Goal: Task Accomplishment & Management: Manage account settings

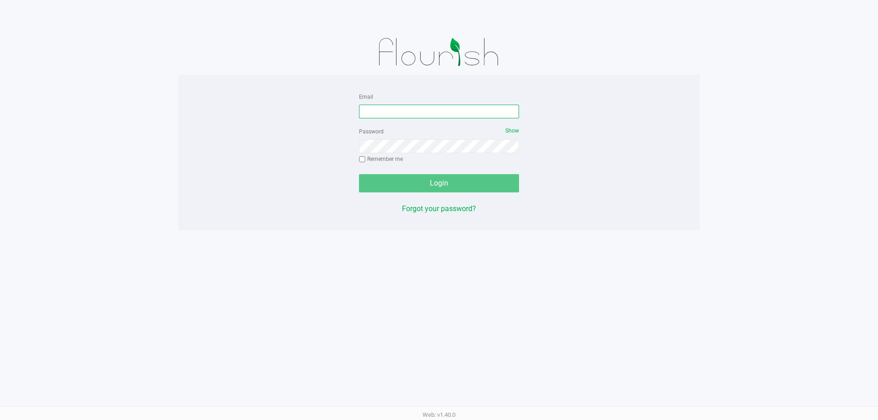
click at [434, 116] on input "Email" at bounding box center [439, 112] width 160 height 14
type input "meanderson@Liveparallel.com"
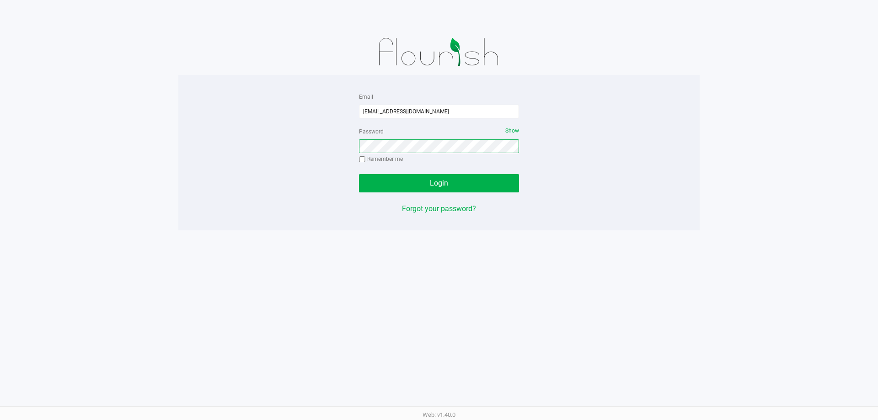
click at [359, 174] on button "Login" at bounding box center [439, 183] width 160 height 18
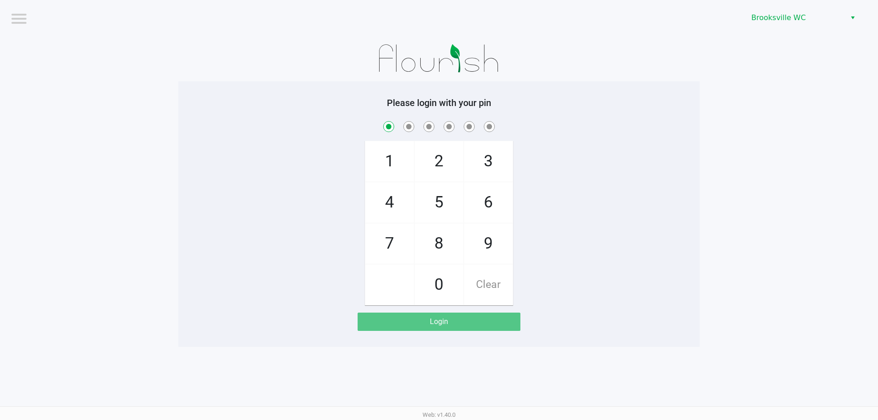
checkbox input "true"
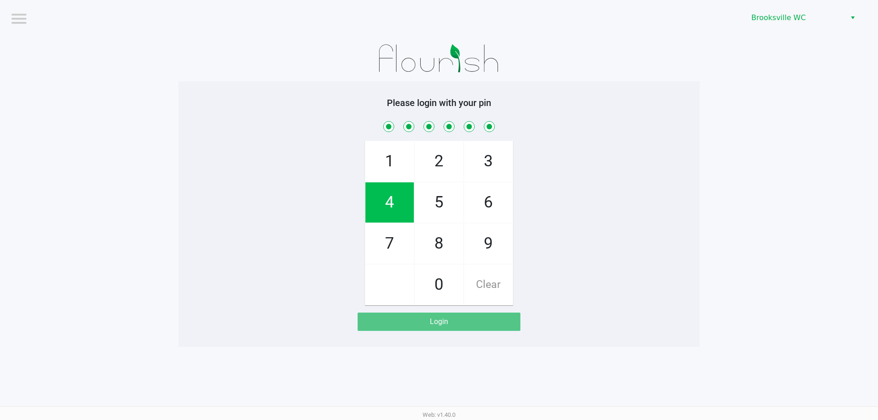
checkbox input "true"
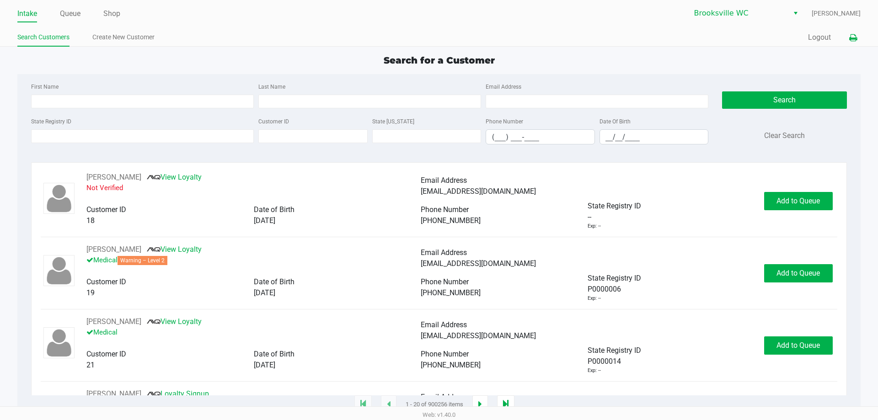
click at [854, 38] on icon at bounding box center [853, 38] width 8 height 6
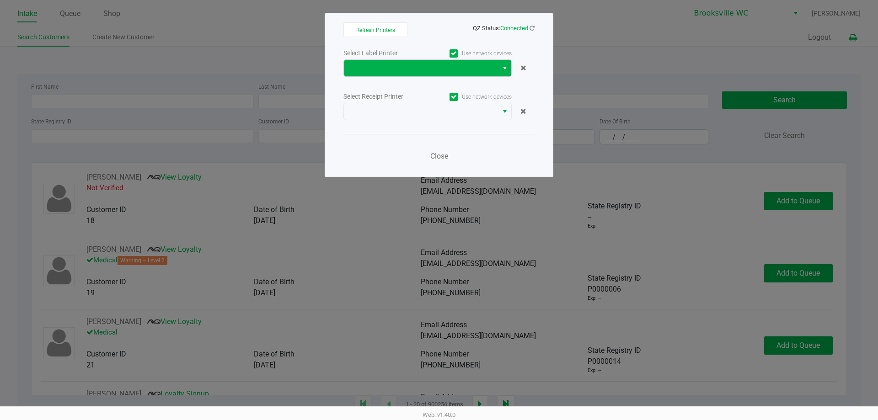
click at [508, 66] on span "Select" at bounding box center [504, 68] width 7 height 11
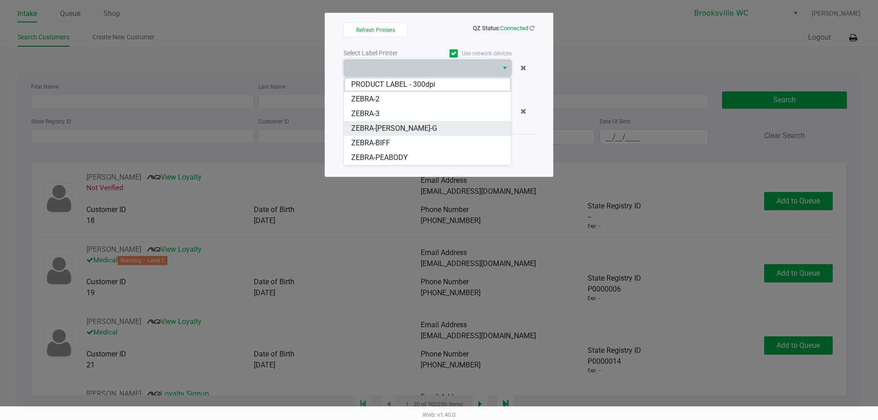
click at [384, 127] on span "ZEBRA-BECKY-G" at bounding box center [394, 128] width 86 height 11
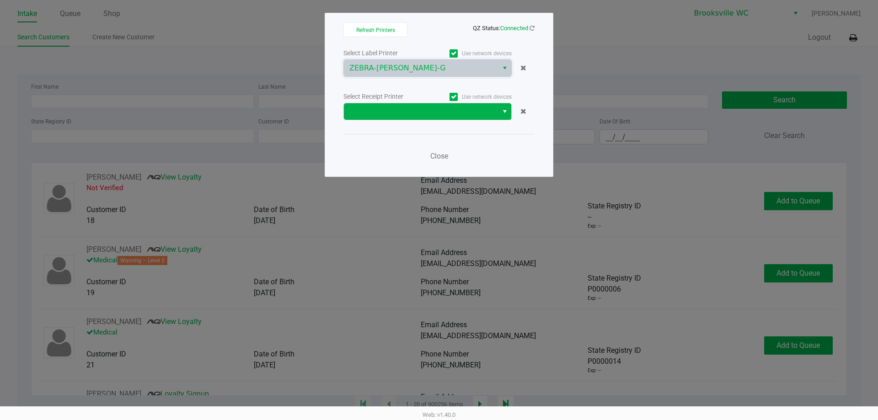
click at [502, 110] on span "Select" at bounding box center [504, 111] width 7 height 11
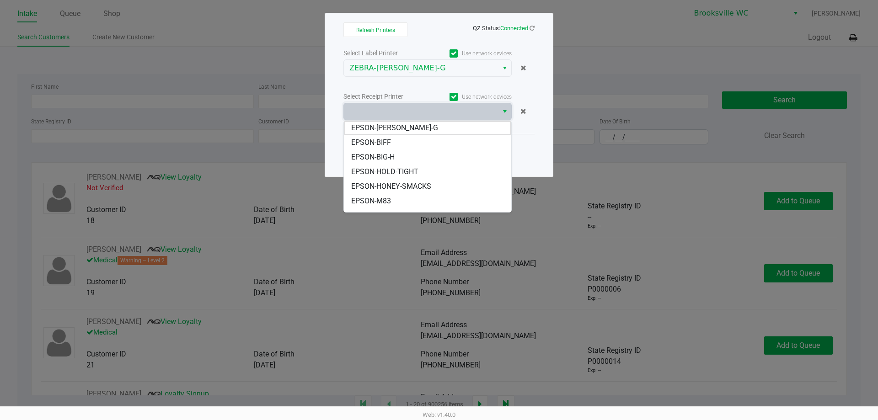
click at [404, 128] on span "EPSON-BECKY-G" at bounding box center [394, 128] width 87 height 11
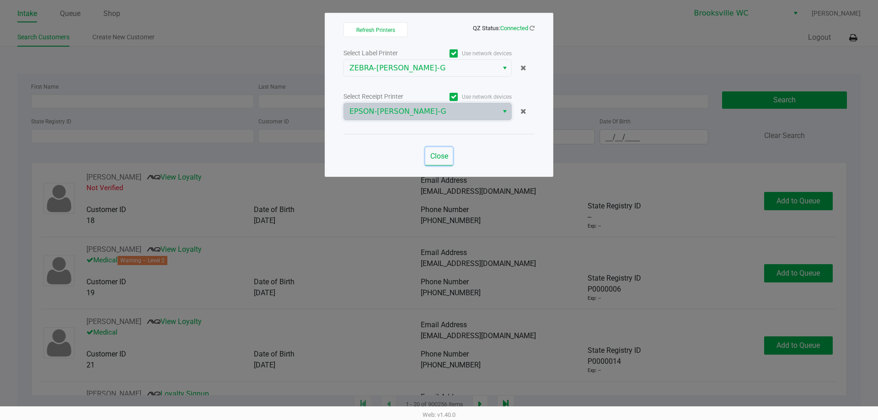
click at [438, 153] on span "Close" at bounding box center [439, 156] width 18 height 9
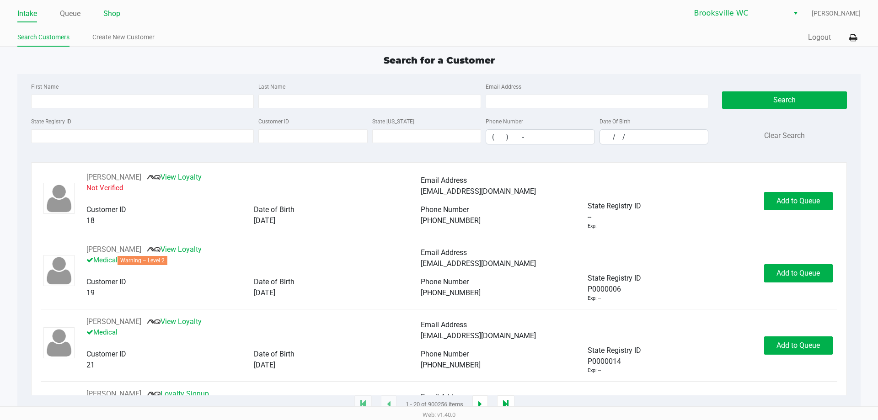
click at [117, 15] on link "Shop" at bounding box center [111, 13] width 17 height 13
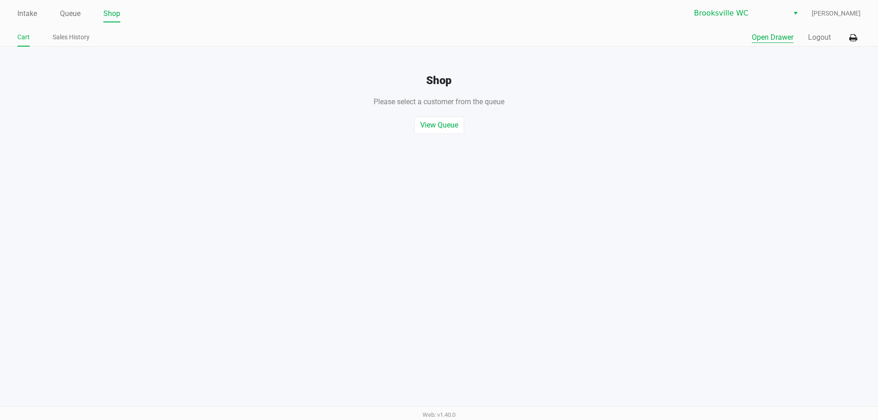
click at [767, 39] on button "Open Drawer" at bounding box center [773, 37] width 42 height 11
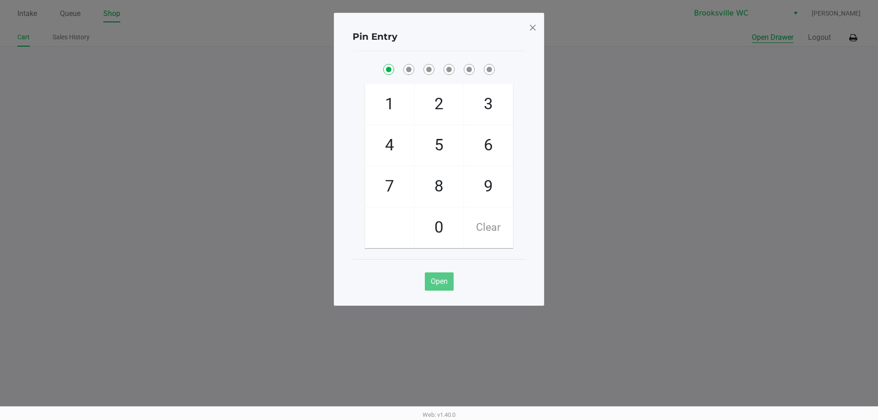
checkbox input "true"
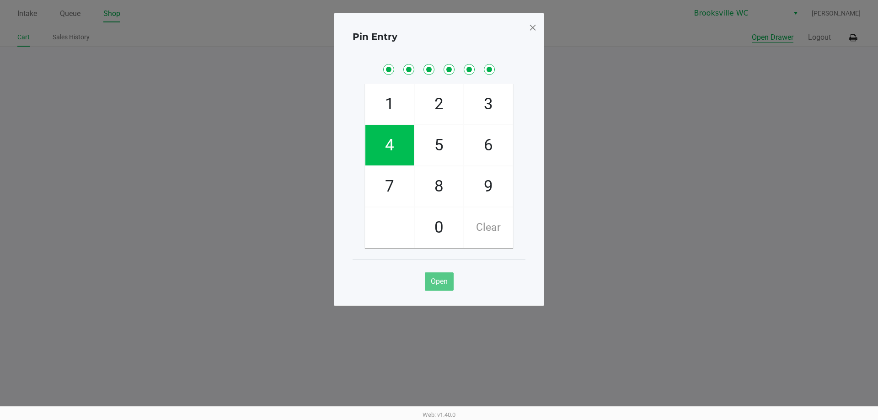
checkbox input "true"
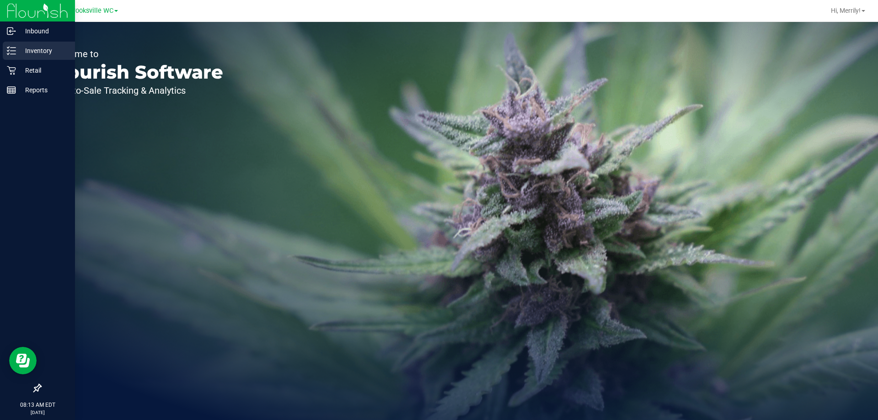
click at [11, 49] on icon at bounding box center [11, 50] width 9 height 9
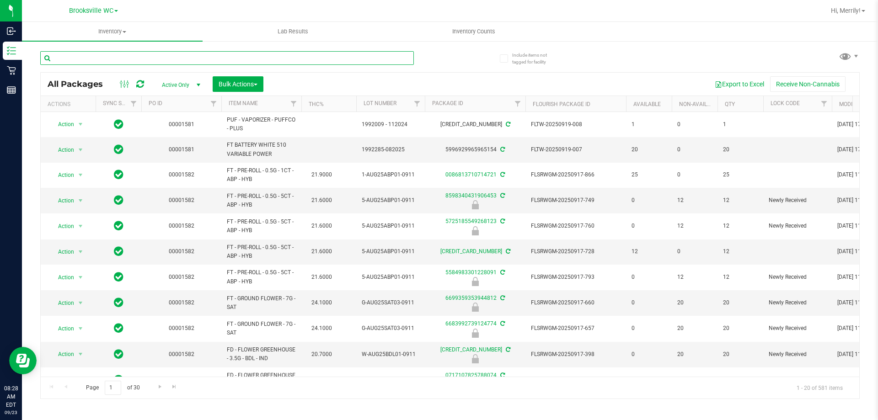
click at [75, 59] on input "text" at bounding box center [227, 58] width 374 height 14
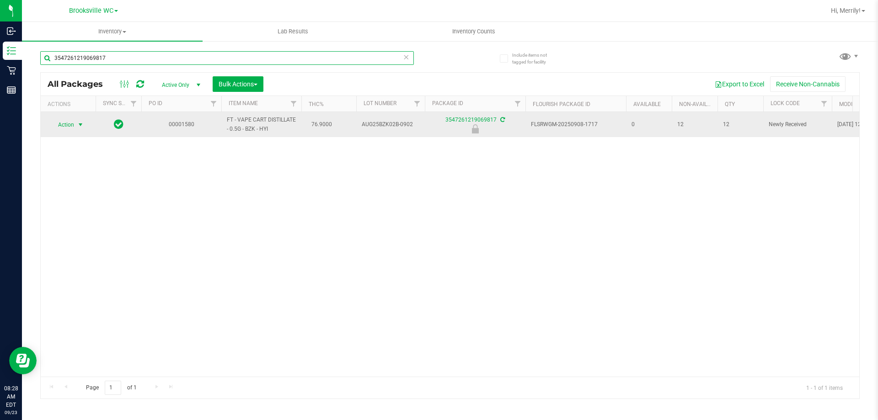
type input "3547261219069817"
click at [81, 125] on span "select" at bounding box center [80, 124] width 7 height 7
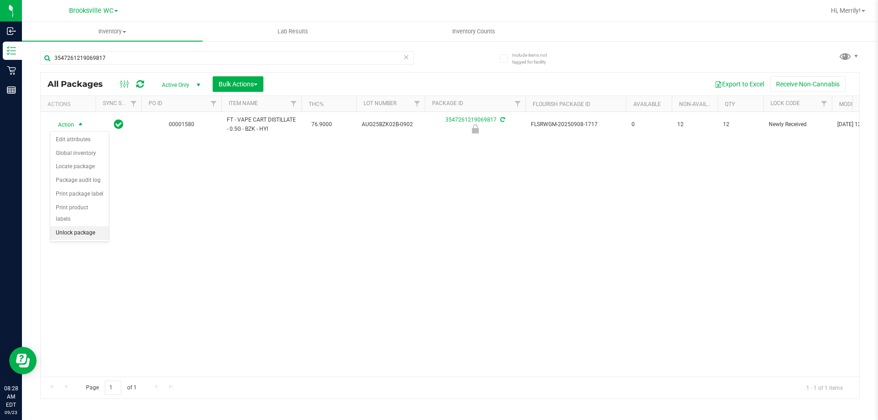
click at [82, 226] on li "Unlock package" at bounding box center [79, 233] width 59 height 14
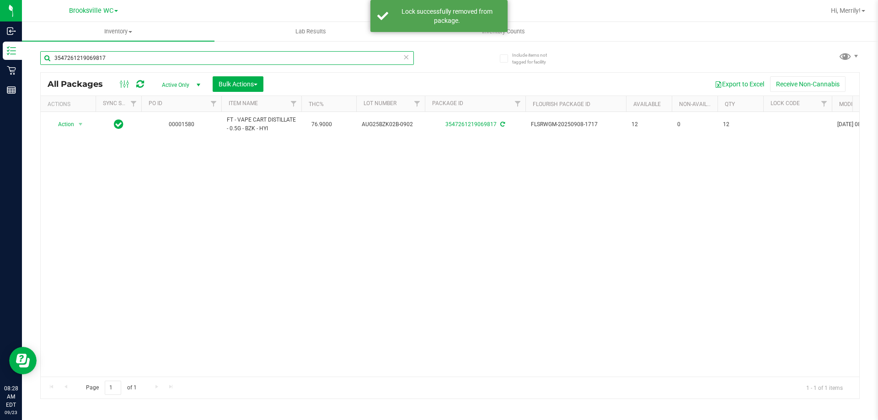
click at [108, 57] on input "3547261219069817" at bounding box center [227, 58] width 374 height 14
click at [106, 57] on input "3547261219069817" at bounding box center [227, 58] width 374 height 14
click at [105, 57] on input "3547261219069817" at bounding box center [227, 58] width 374 height 14
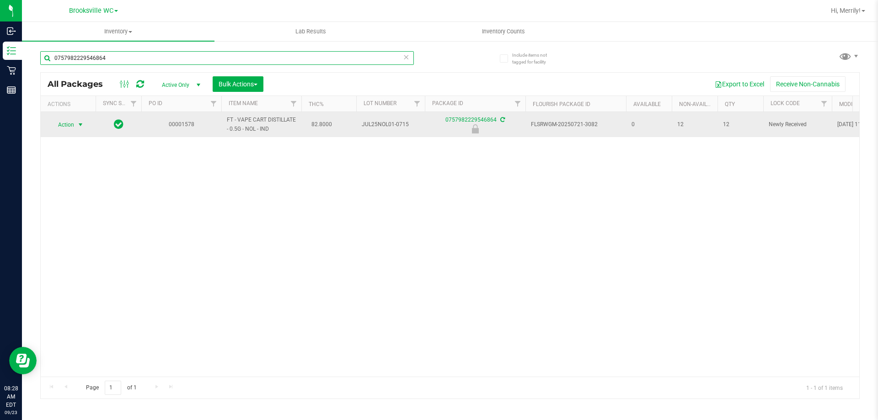
type input "0757982229546864"
click at [79, 126] on span "select" at bounding box center [80, 124] width 7 height 7
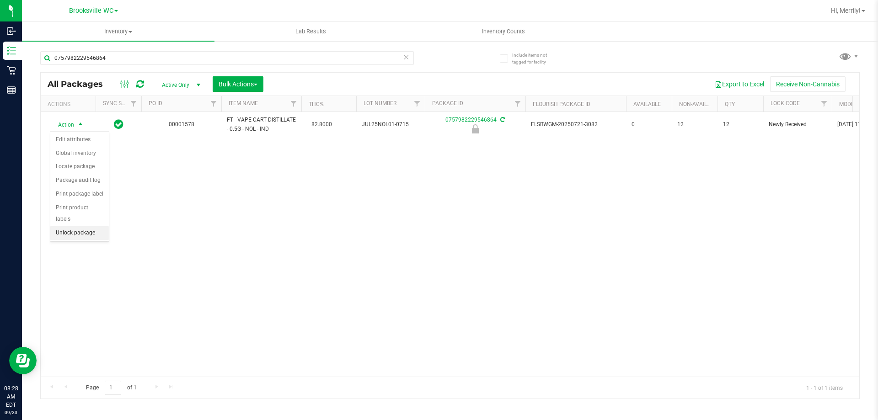
click at [84, 226] on li "Unlock package" at bounding box center [79, 233] width 59 height 14
